Goal: Check status: Check status

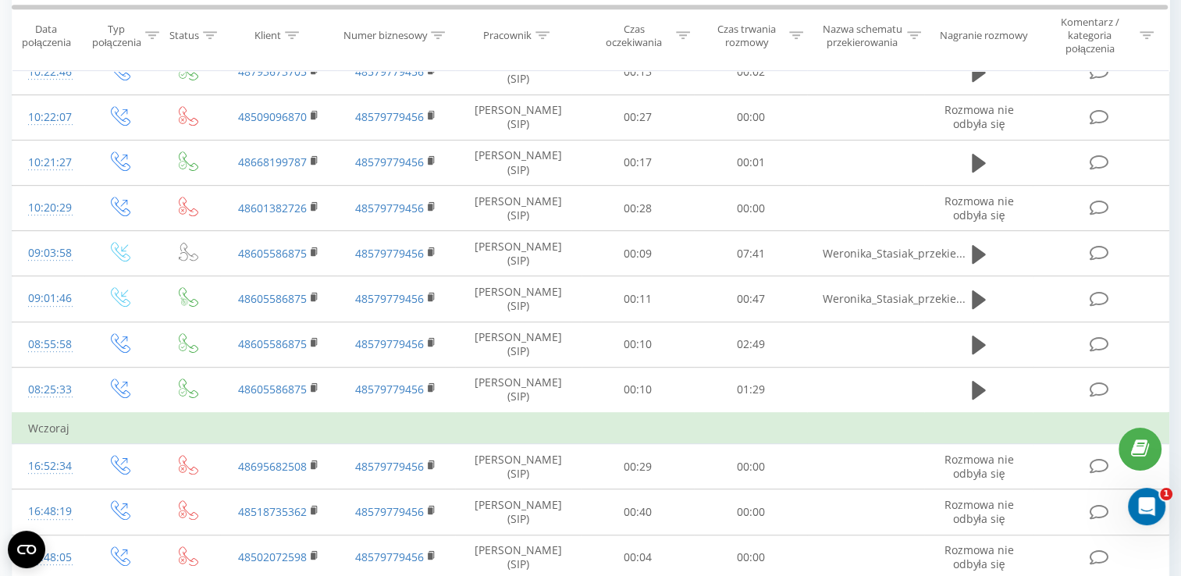
scroll to position [891, 0]
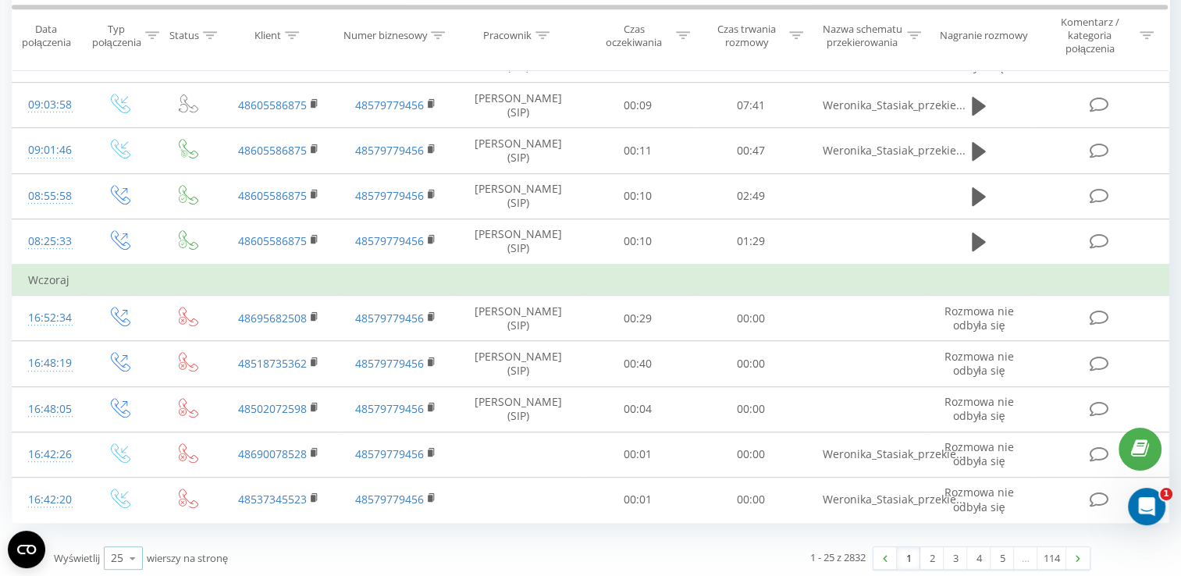
click at [109, 554] on div "25 10 25 50 100" at bounding box center [123, 558] width 39 height 23
click at [137, 529] on div "100" at bounding box center [123, 536] width 37 height 23
